Goal: Transaction & Acquisition: Purchase product/service

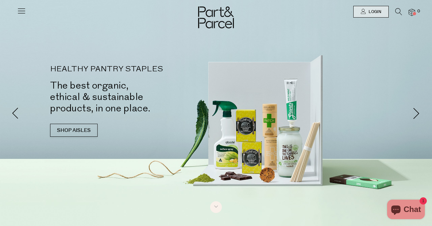
click at [396, 10] on icon at bounding box center [398, 11] width 7 height 7
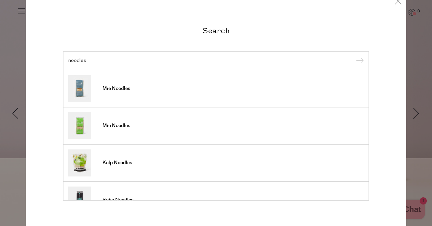
type input "noodles"
click at [354, 56] on input "submit" at bounding box center [359, 61] width 10 height 10
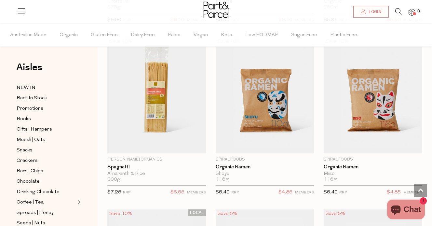
scroll to position [379, 0]
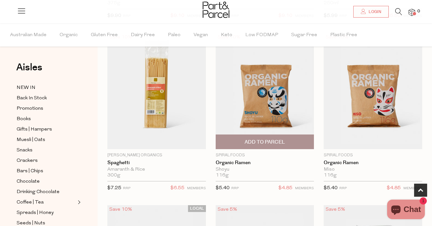
scroll to position [385, 0]
